Goal: Find specific page/section: Find specific page/section

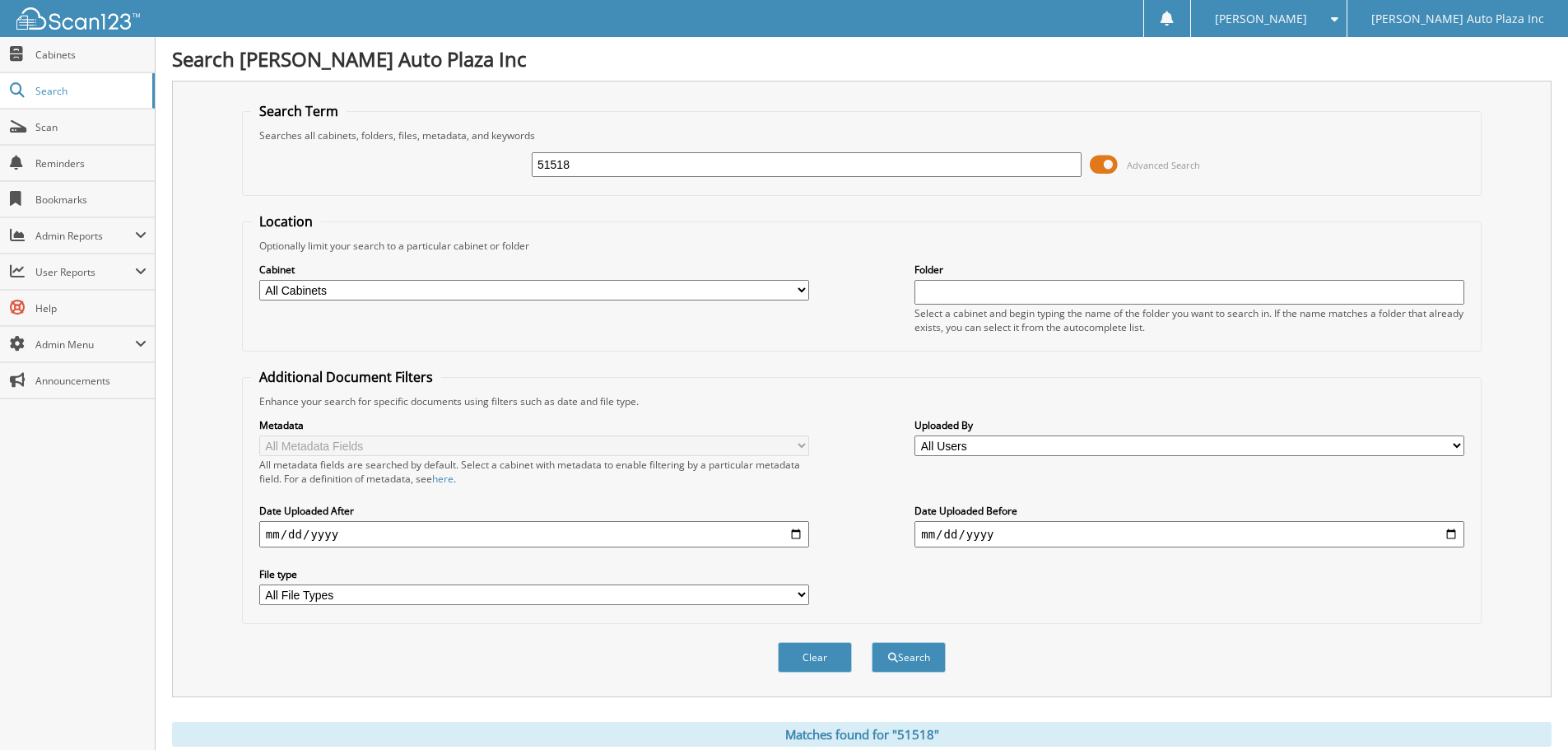
click at [626, 161] on input "51518" at bounding box center [807, 164] width 550 height 25
click at [624, 161] on input "51518" at bounding box center [807, 164] width 550 height 25
type input "38303"
click at [872, 642] on button "Search" at bounding box center [909, 657] width 74 height 31
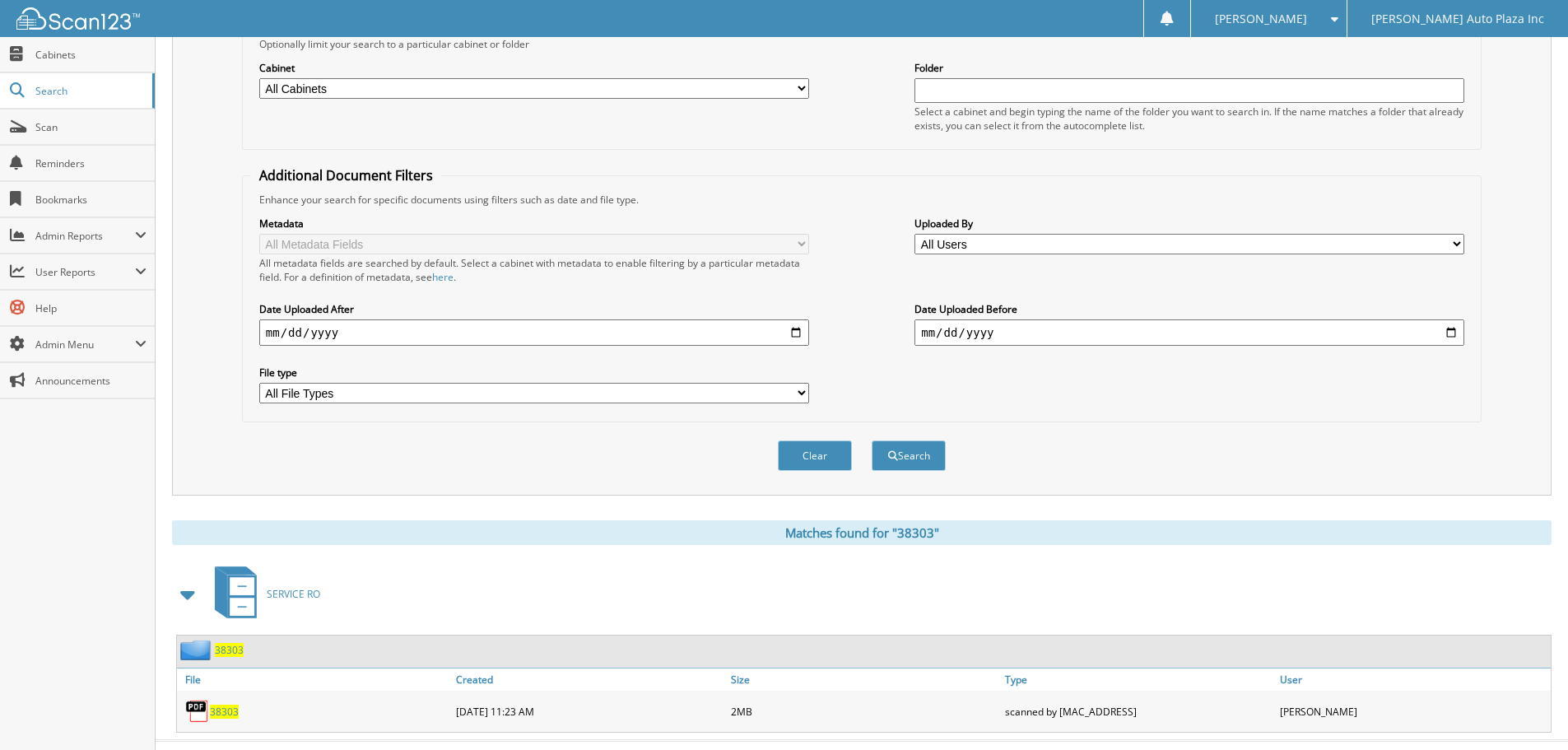
scroll to position [235, 0]
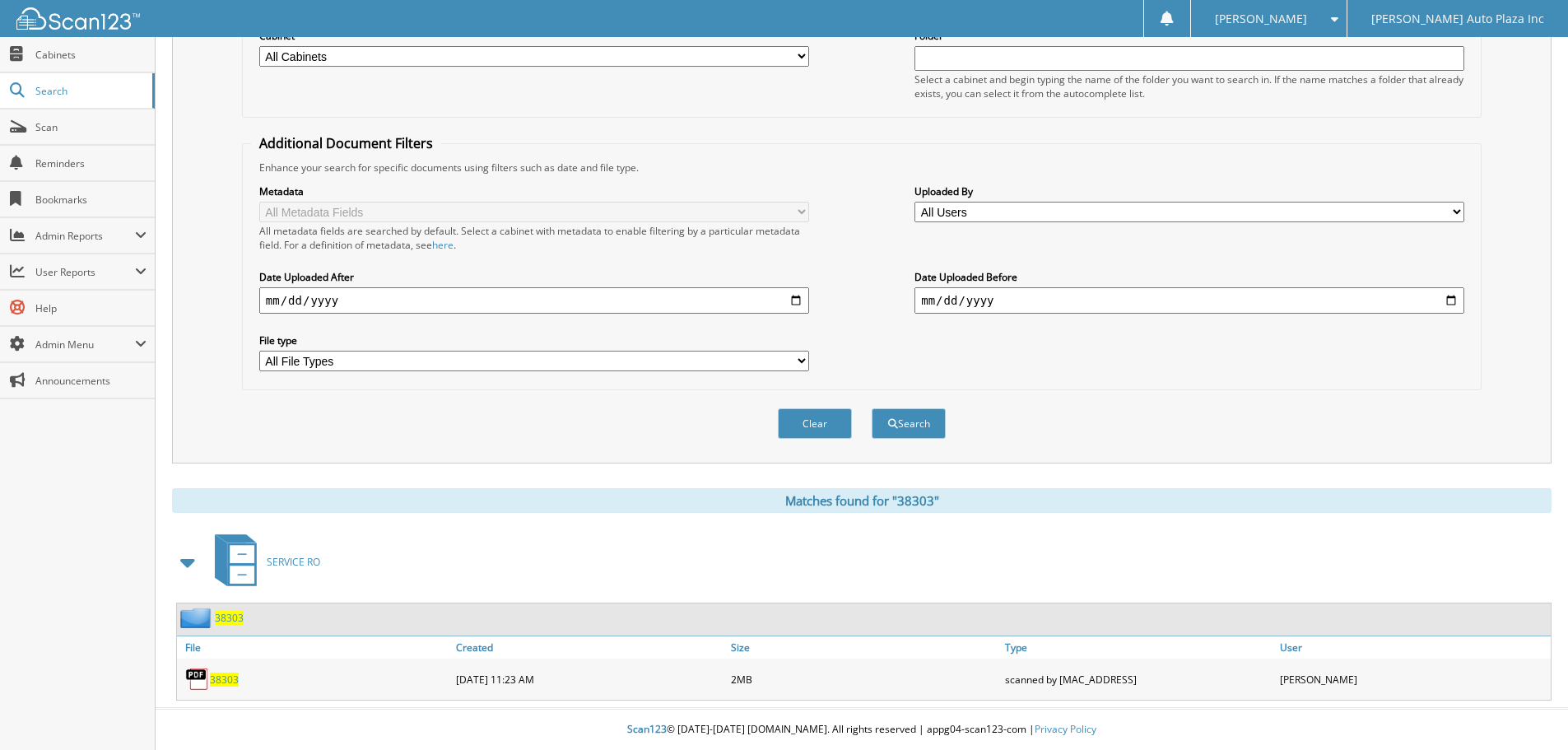
click at [225, 681] on span "38303" at bounding box center [225, 679] width 29 height 14
